Goal: Navigation & Orientation: Find specific page/section

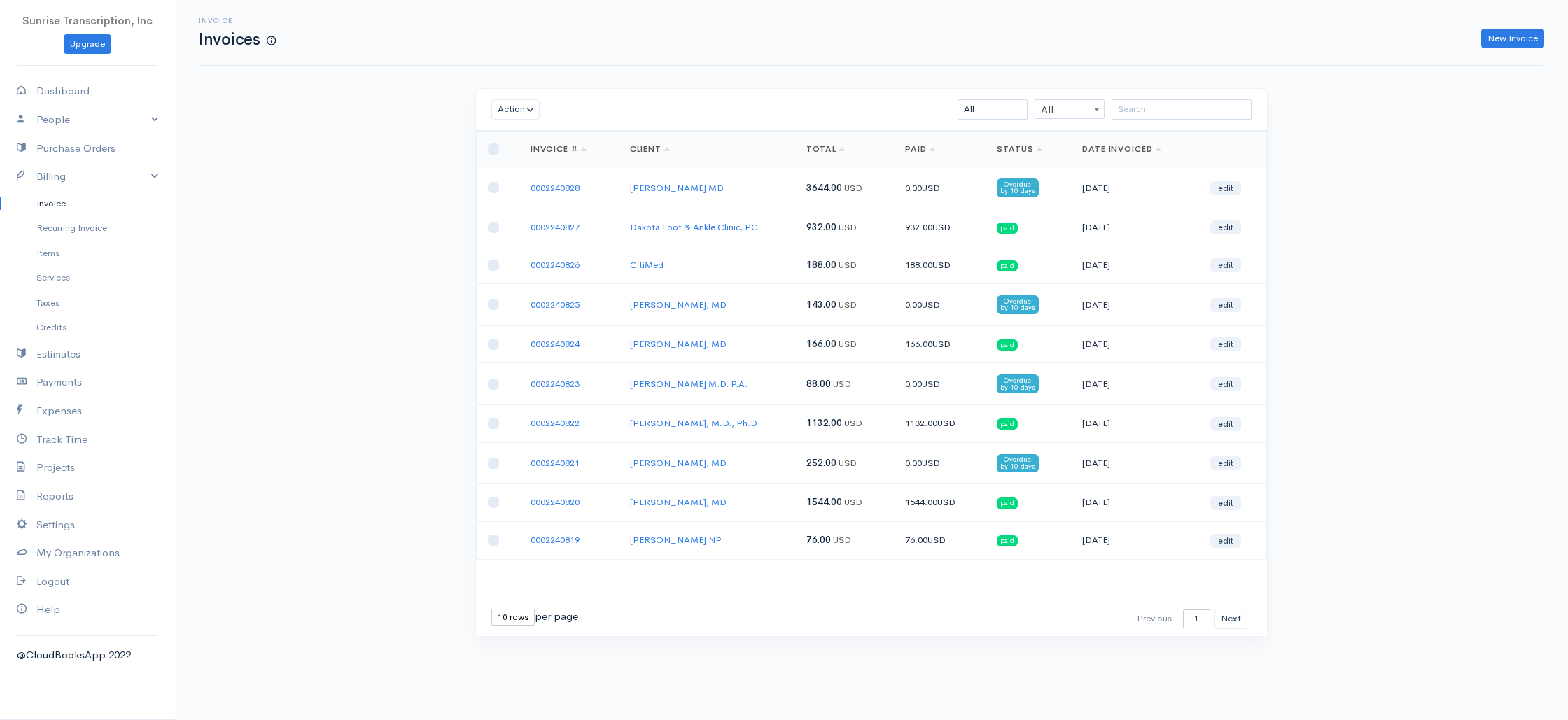
click at [354, 356] on div "Invoice Invoices New Invoice Action Archive Delete Download PDF Send [PERSON_NA…" at bounding box center [871, 344] width 1392 height 688
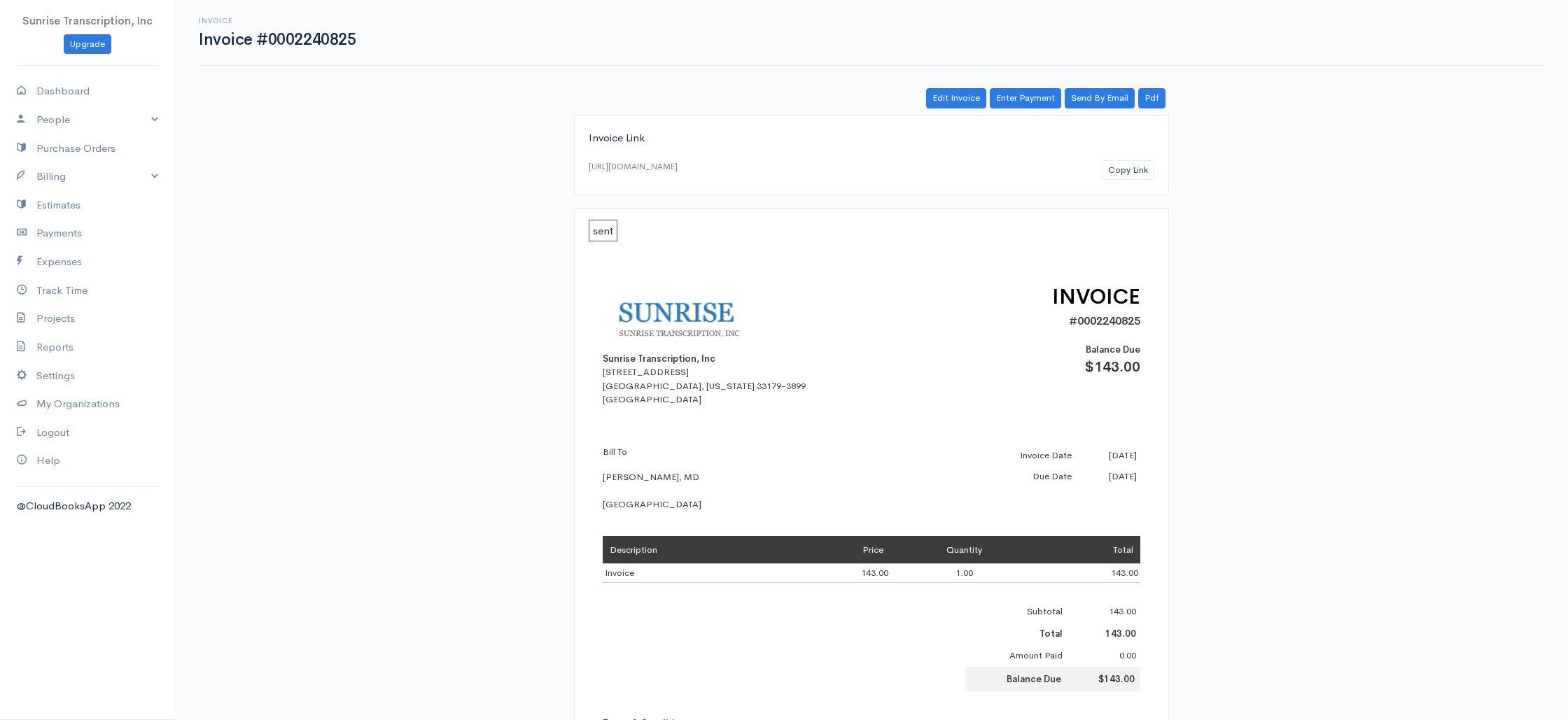
click at [1206, 117] on div "Invoice Link [URL][DOMAIN_NAME] Copy Link sent Sunrise Transcription, Inc [STRE…" at bounding box center [872, 611] width 807 height 992
click at [745, 319] on img at bounding box center [689, 316] width 175 height 71
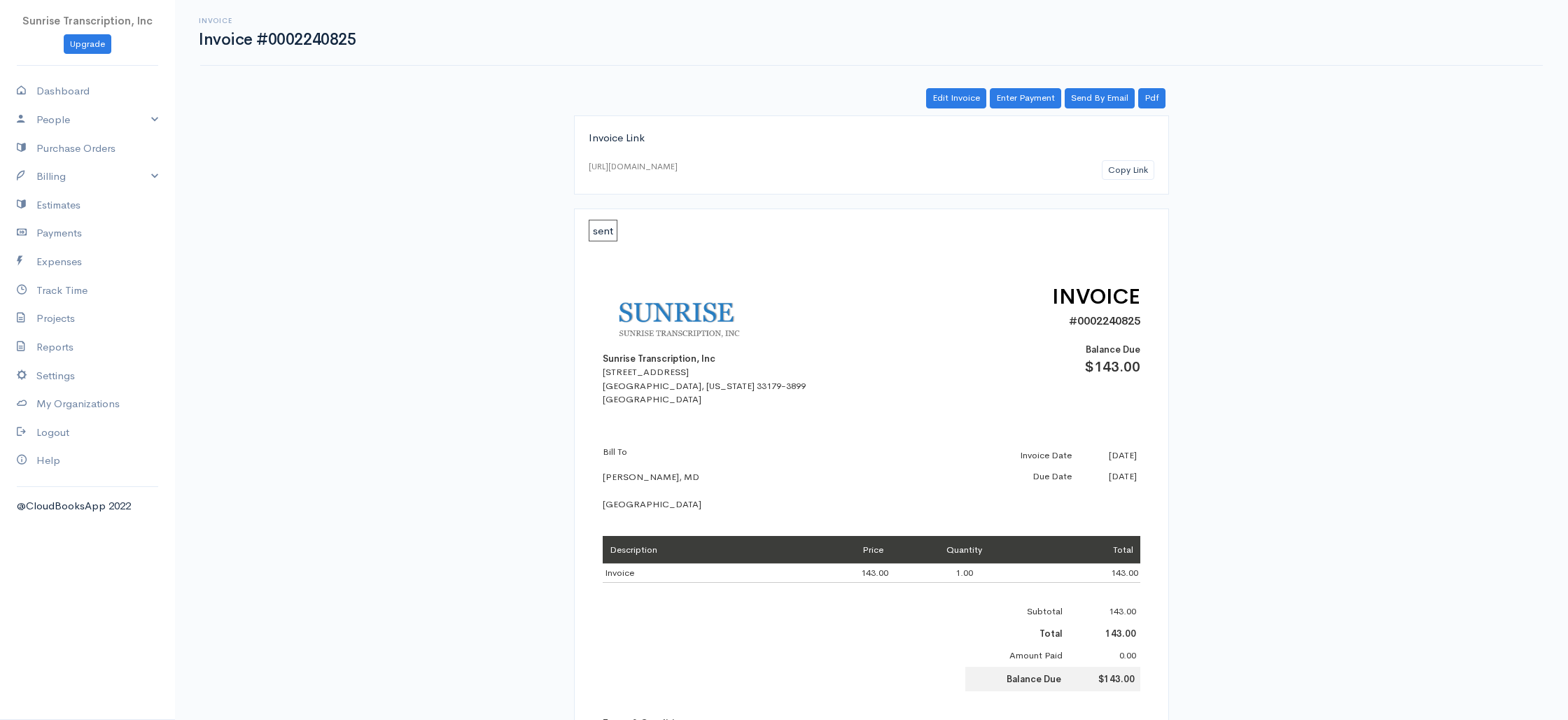
click at [638, 387] on div "[STREET_ADDRESS][US_STATE]" at bounding box center [724, 385] width 245 height 41
click at [157, 174] on link "Billing" at bounding box center [87, 176] width 175 height 29
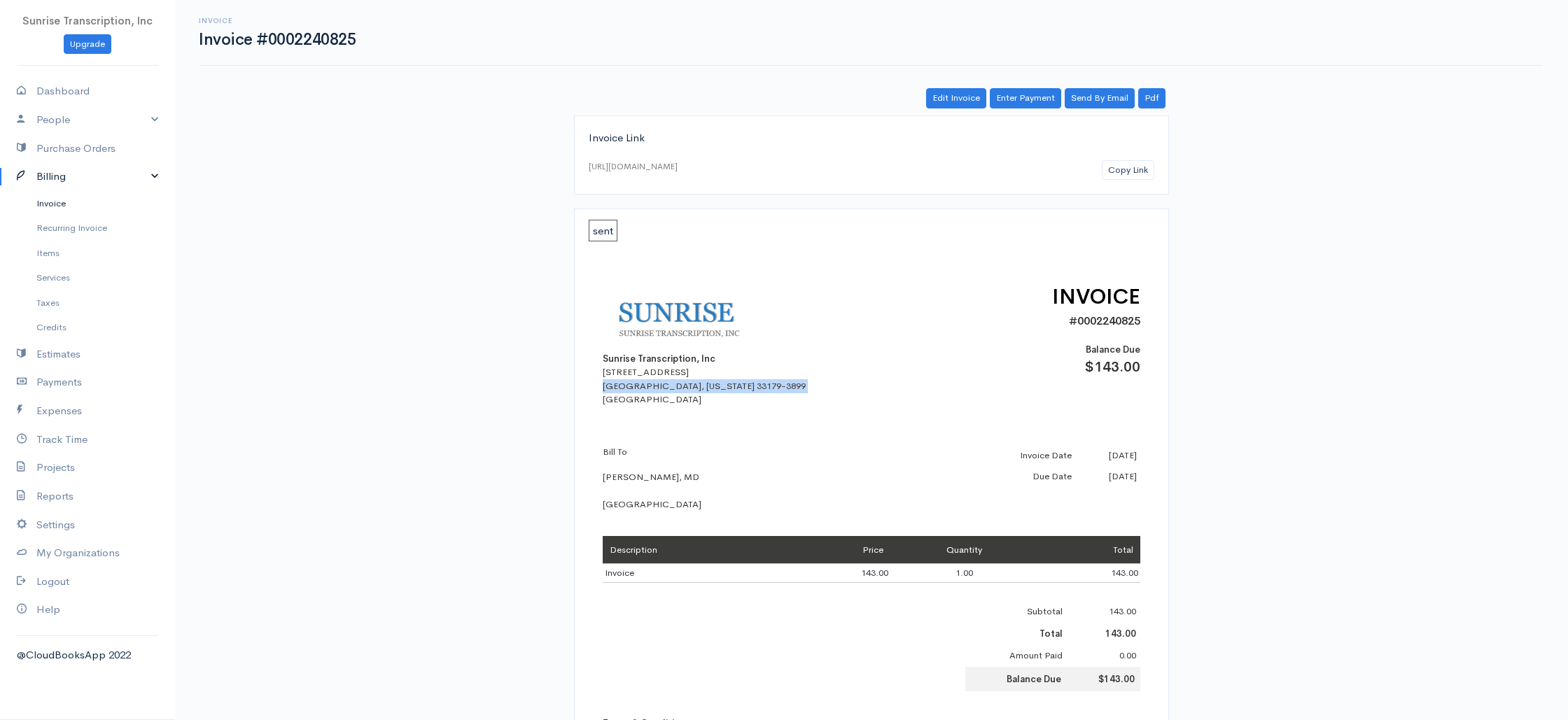
click at [41, 204] on link "Invoice" at bounding box center [87, 203] width 175 height 25
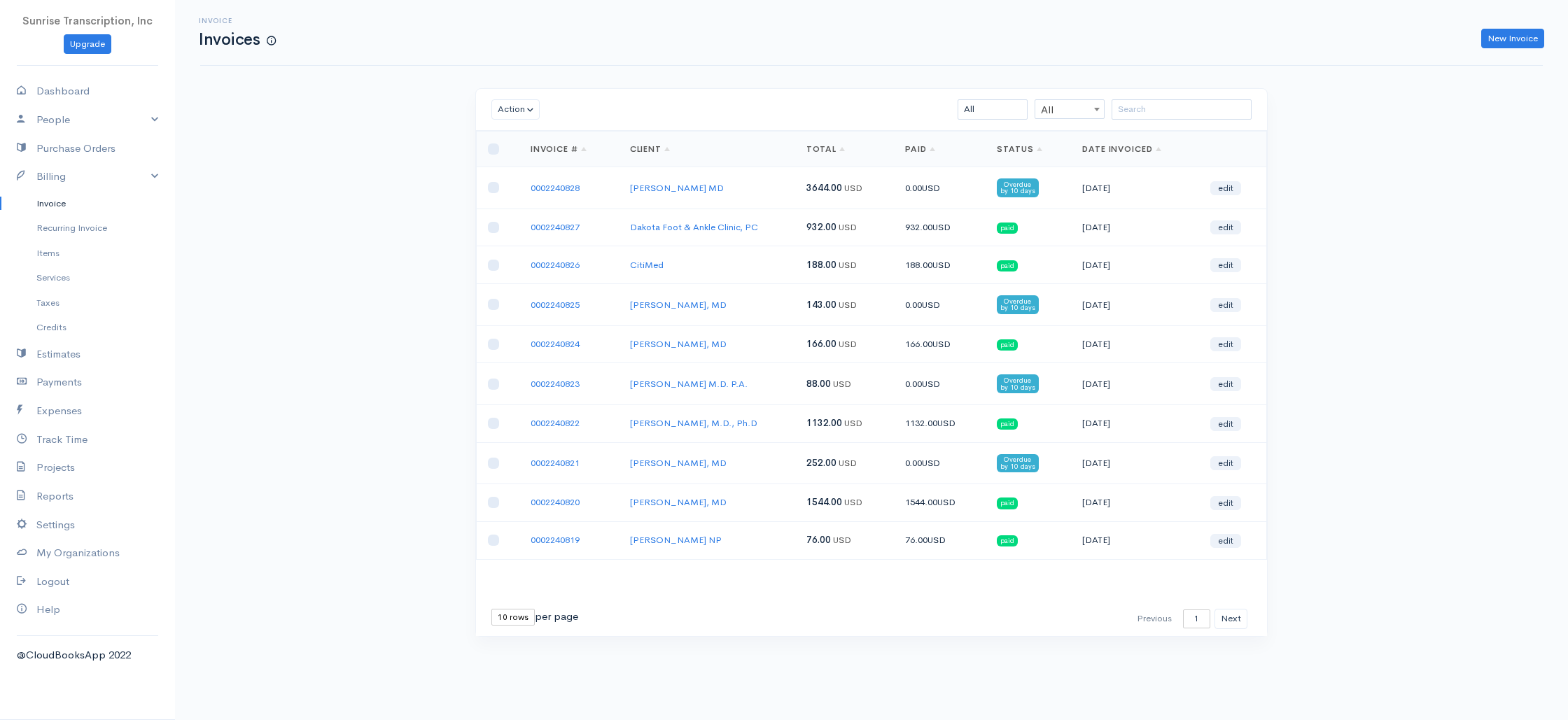
click at [342, 184] on div "Invoice Invoices New Invoice Action Archive Delete Download PDF Send [PERSON_NA…" at bounding box center [871, 344] width 1392 height 688
click at [65, 91] on link "Dashboard" at bounding box center [87, 91] width 175 height 29
select select "365"
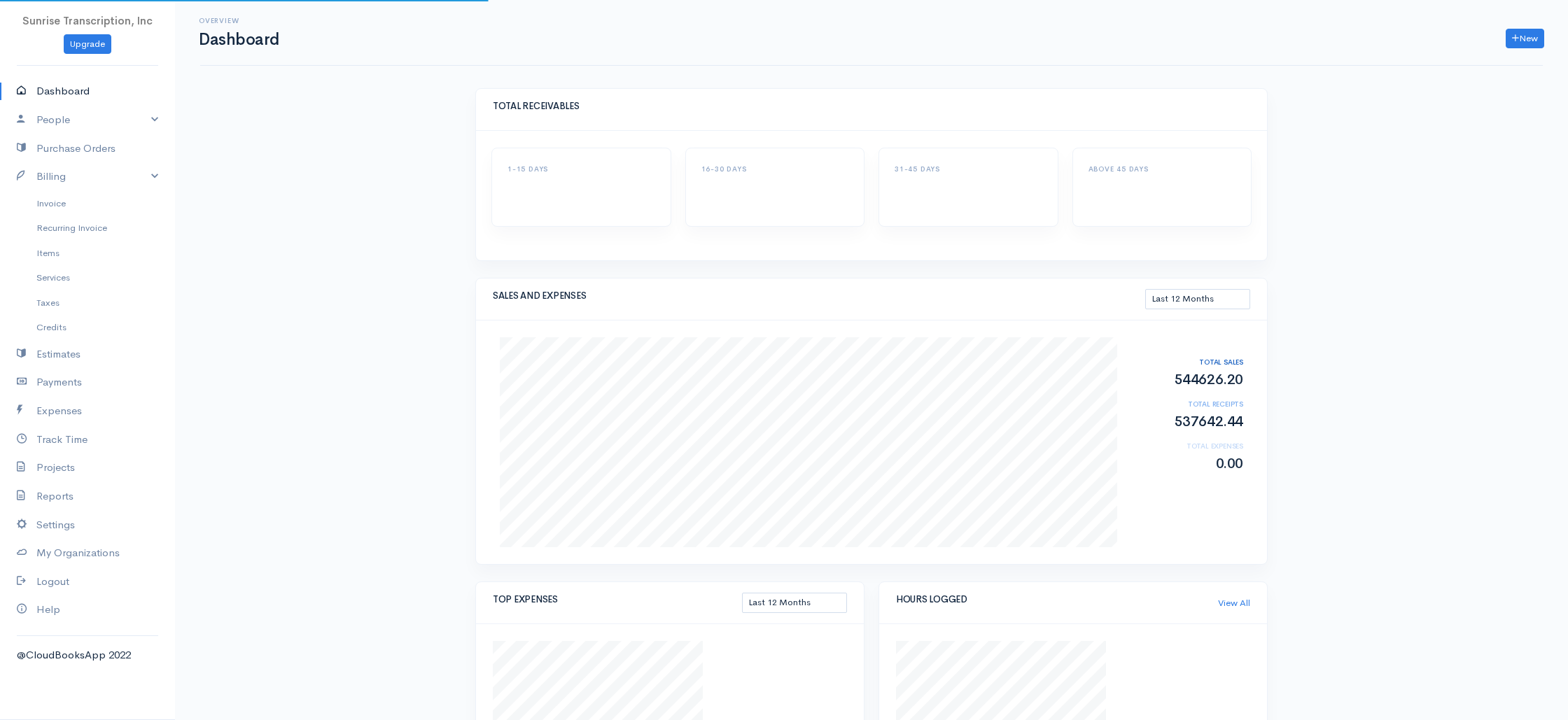
click at [290, 139] on div "Overview Dashboard New Invoice Client Quote Project Invoices Quotes Clients Exp…" at bounding box center [871, 489] width 1392 height 979
click at [345, 124] on div "Overview Dashboard New Invoice Client Quote Project Invoices Quotes Clients Exp…" at bounding box center [871, 679] width 1392 height 1358
